Goal: Obtain resource: Obtain resource

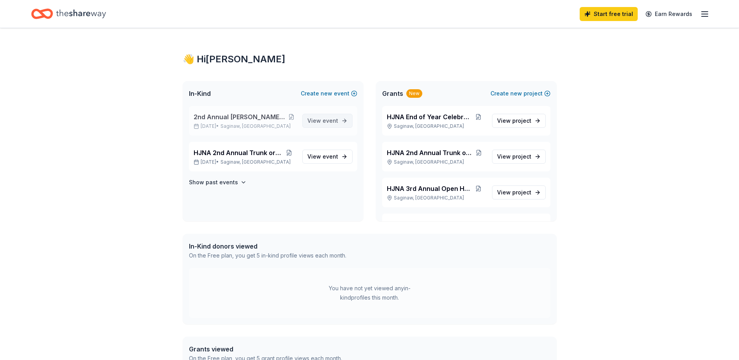
click at [317, 120] on span "View event" at bounding box center [322, 120] width 31 height 9
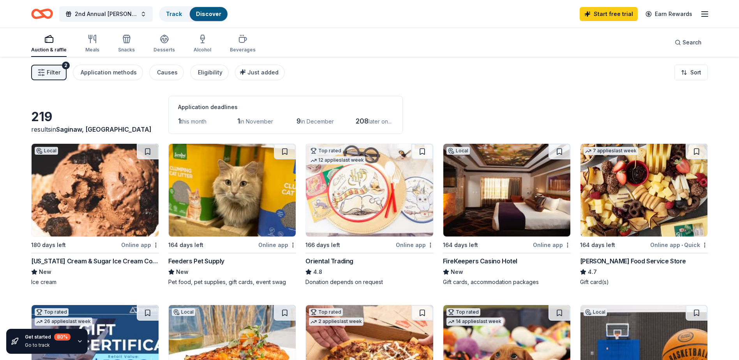
click at [102, 203] on img at bounding box center [95, 190] width 127 height 93
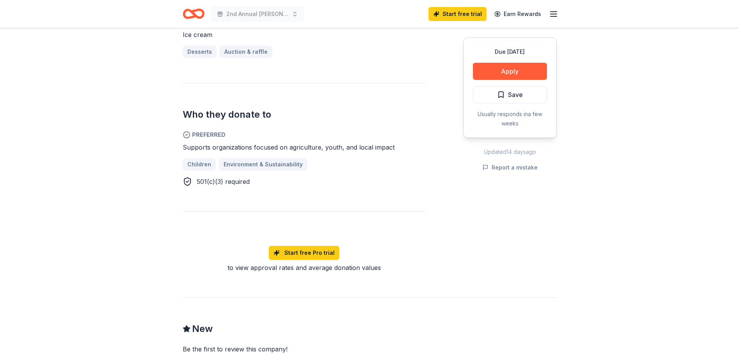
scroll to position [195, 0]
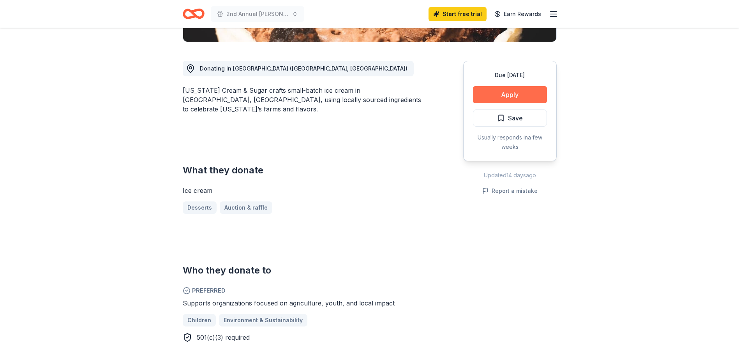
click at [520, 92] on button "Apply" at bounding box center [510, 94] width 74 height 17
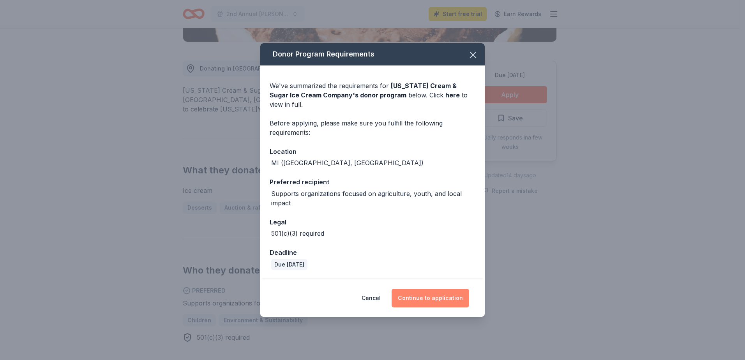
click at [438, 291] on button "Continue to application" at bounding box center [431, 298] width 78 height 19
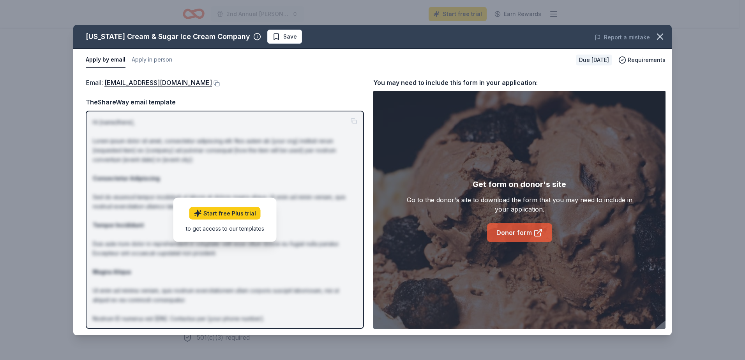
click at [524, 230] on link "Donor form" at bounding box center [519, 232] width 65 height 19
click at [156, 61] on button "Apply in person" at bounding box center [152, 60] width 41 height 16
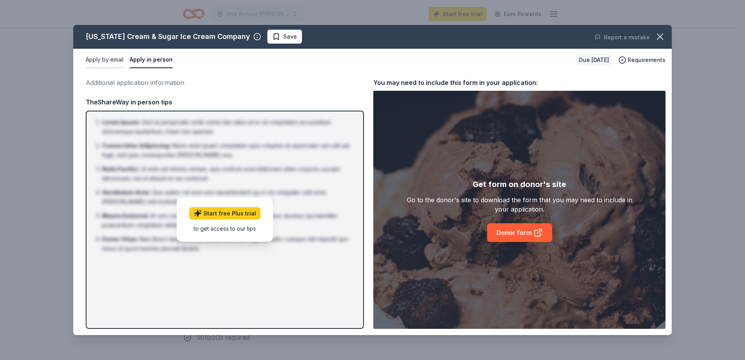
click at [101, 59] on button "Apply by email" at bounding box center [105, 60] width 38 height 16
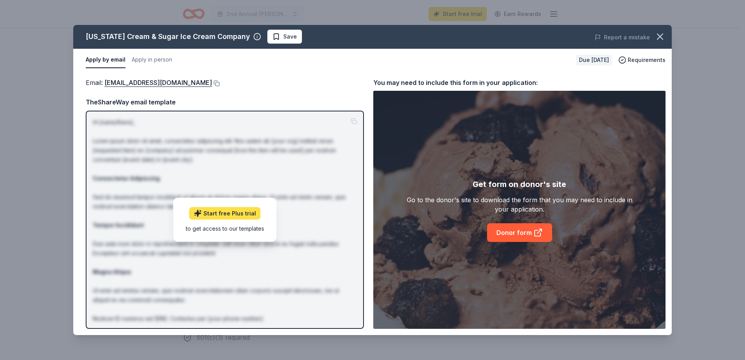
click at [219, 214] on link "Start free Plus trial" at bounding box center [224, 213] width 71 height 12
click at [663, 35] on icon "button" at bounding box center [660, 36] width 11 height 11
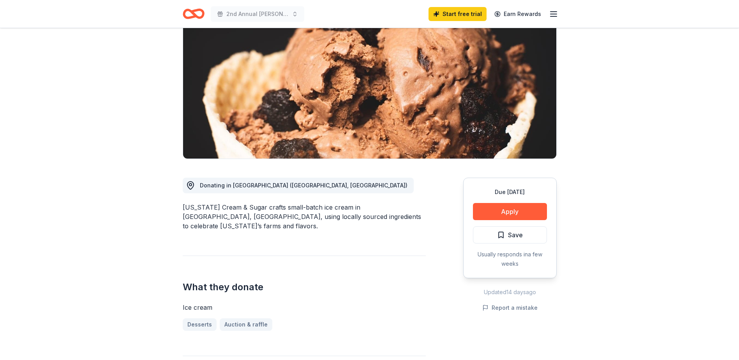
scroll to position [0, 0]
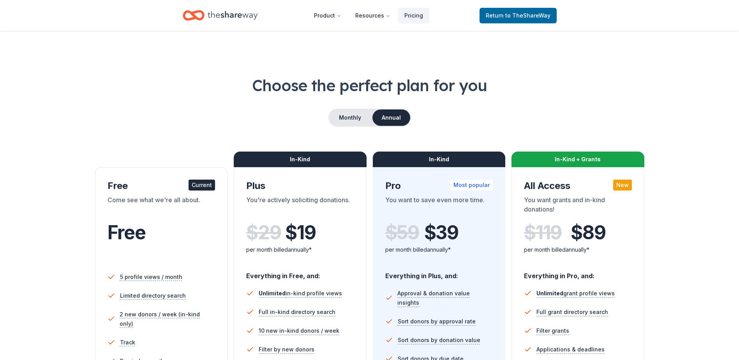
scroll to position [39, 0]
